Goal: Transaction & Acquisition: Book appointment/travel/reservation

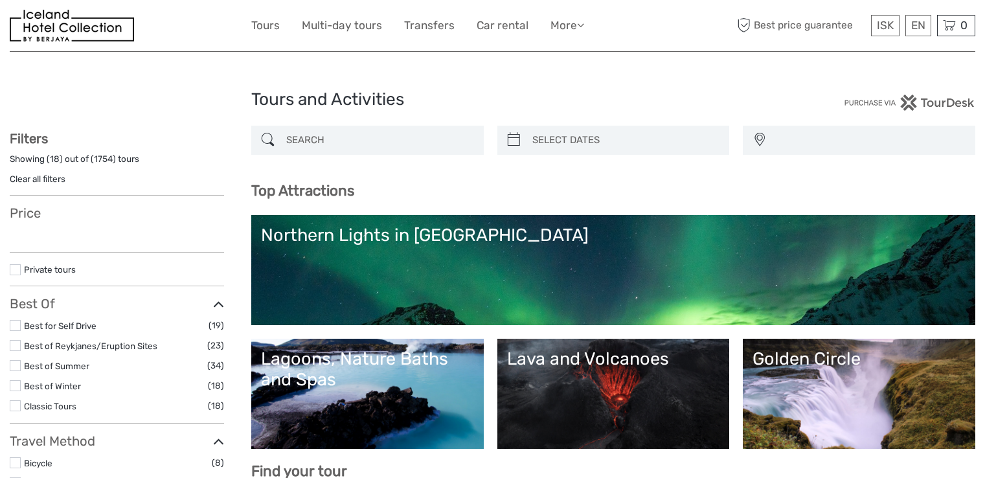
select select
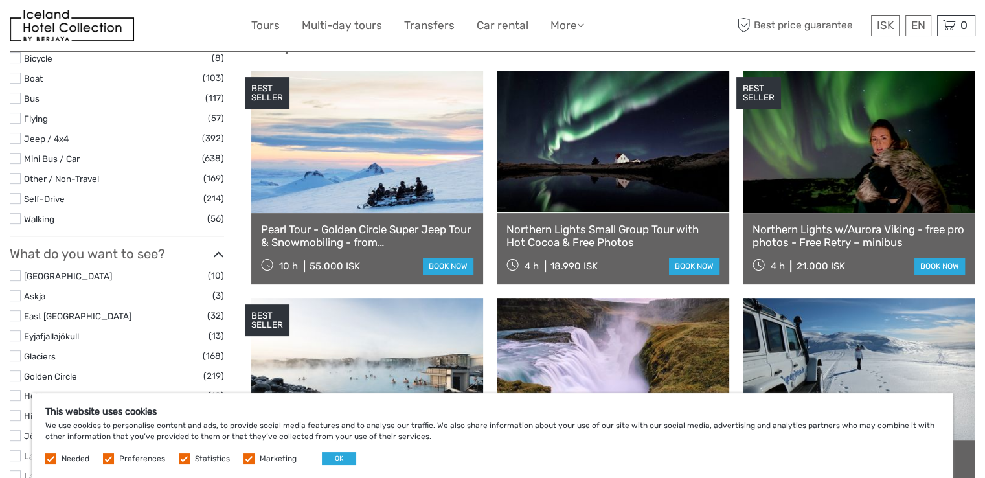
scroll to position [451, 0]
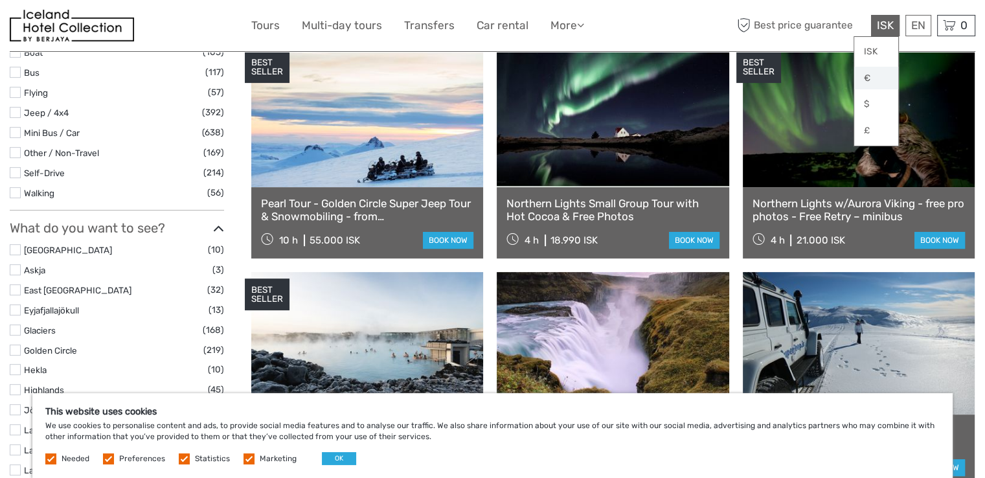
click at [872, 81] on link "€" at bounding box center [877, 78] width 44 height 23
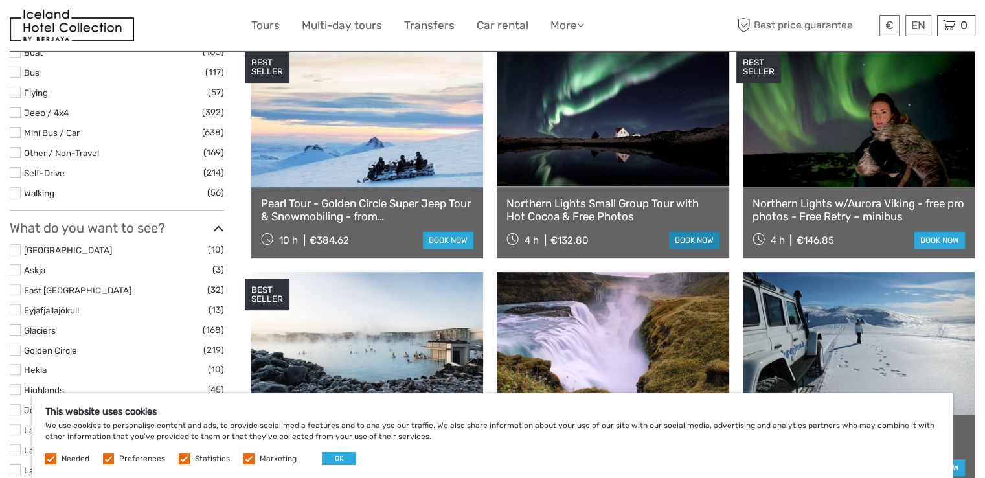
click at [695, 240] on link "book now" at bounding box center [694, 240] width 51 height 17
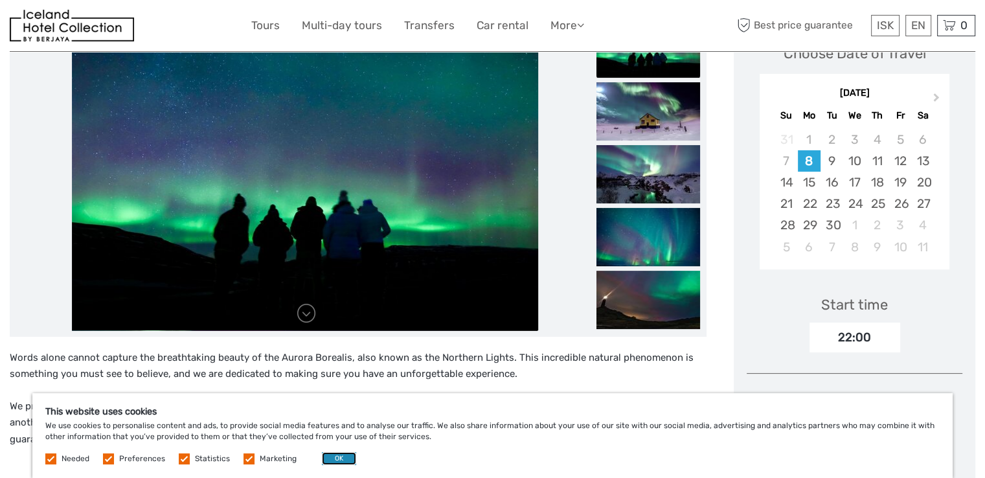
click at [327, 457] on button "OK" at bounding box center [339, 458] width 34 height 13
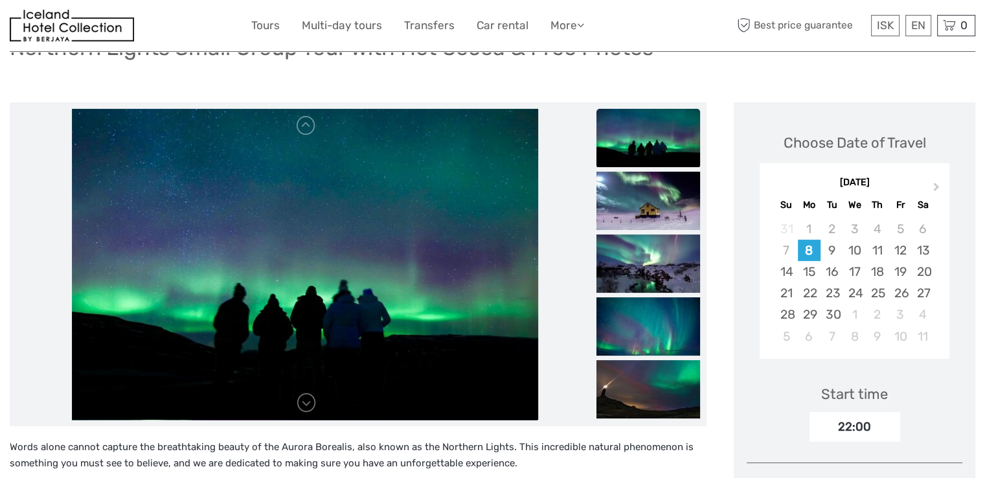
scroll to position [109, 0]
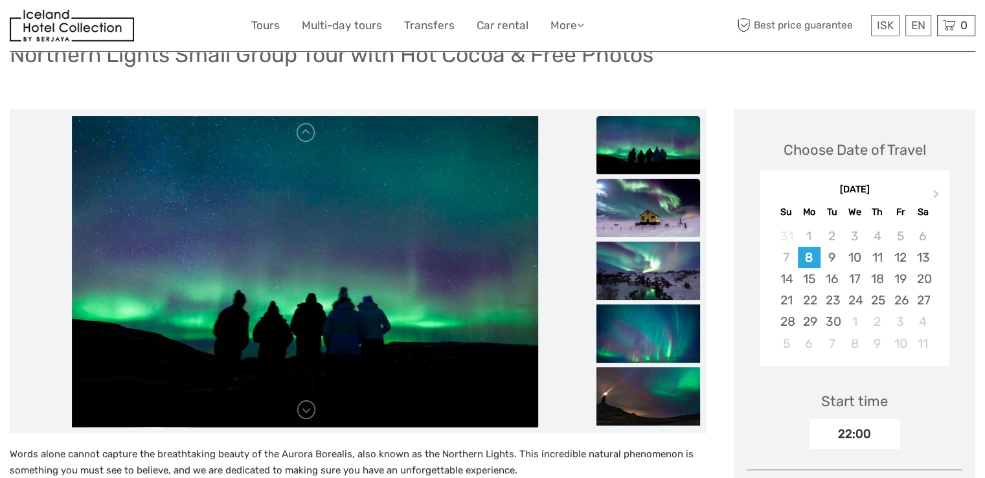
click at [627, 202] on img at bounding box center [649, 208] width 104 height 58
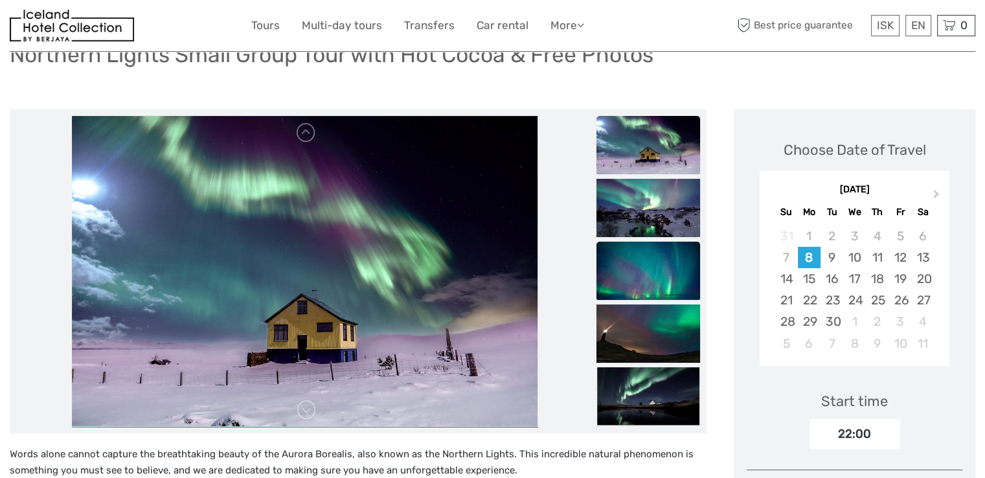
click at [640, 262] on img at bounding box center [649, 271] width 104 height 58
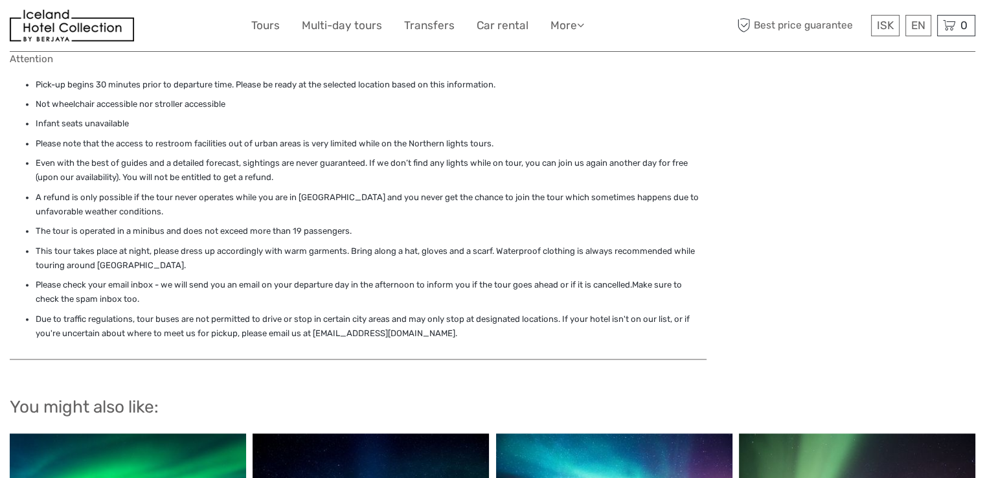
scroll to position [2081, 0]
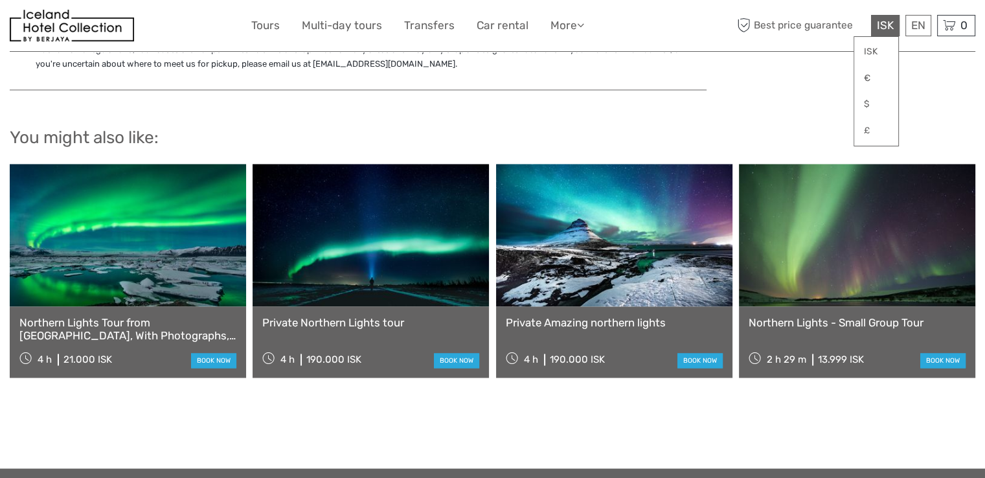
click at [886, 29] on span "ISK" at bounding box center [885, 25] width 17 height 13
click at [870, 78] on link "€" at bounding box center [877, 78] width 44 height 23
